Goal: Task Accomplishment & Management: Use online tool/utility

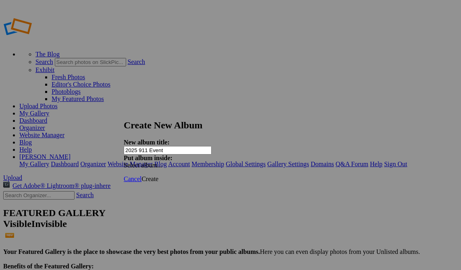
type input "2025 911 Event"
drag, startPoint x: 325, startPoint y: 168, endPoint x: 272, endPoint y: 168, distance: 53.6
click at [272, 176] on div "Cancel Create" at bounding box center [231, 179] width 214 height 7
click at [158, 176] on span "Create" at bounding box center [149, 179] width 17 height 7
